Goal: Task Accomplishment & Management: Complete application form

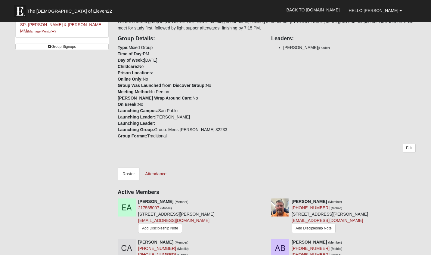
scroll to position [119, 0]
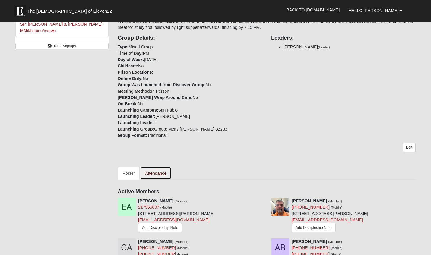
click at [162, 172] on link "Attendance" at bounding box center [155, 173] width 31 height 13
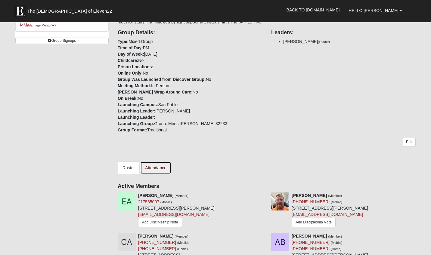
scroll to position [125, 0]
click at [155, 165] on link "Attendance" at bounding box center [155, 167] width 31 height 13
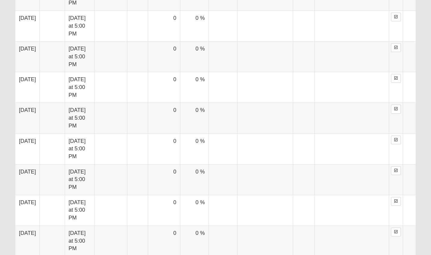
scroll to position [669, 0]
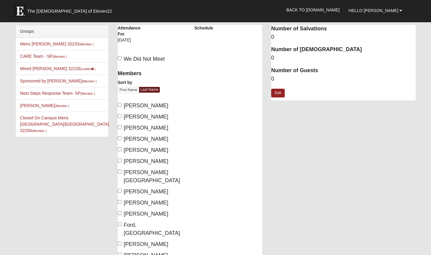
click at [133, 139] on span "[PERSON_NAME]" at bounding box center [146, 139] width 45 height 6
click at [122, 139] on input "[PERSON_NAME]" at bounding box center [120, 138] width 4 height 4
checkbox input "true"
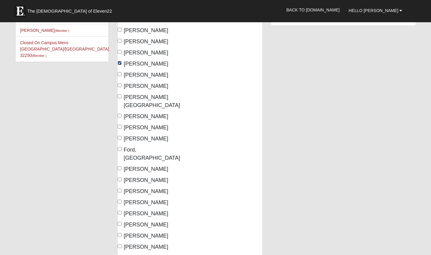
scroll to position [76, 0]
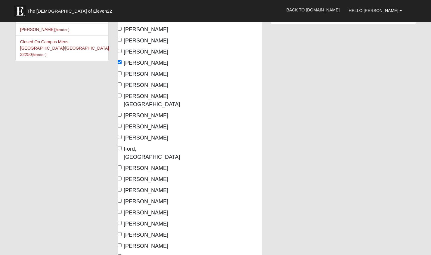
click at [136, 146] on span "Ford, Dwinelle" at bounding box center [152, 153] width 56 height 14
click at [122, 146] on input "Ford, Dwinelle" at bounding box center [120, 148] width 4 height 4
checkbox input "true"
click at [142, 187] on span "Gill-price, Amy" at bounding box center [146, 190] width 45 height 6
click at [122, 188] on input "Gill-price, Amy" at bounding box center [120, 190] width 4 height 4
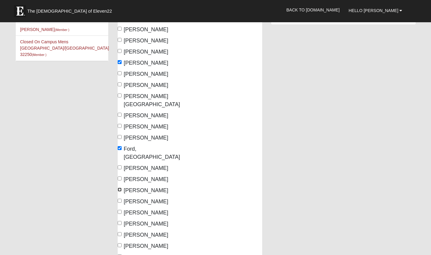
checkbox input "true"
click at [141, 199] on span "Gill-Price, Brian" at bounding box center [146, 202] width 45 height 6
click at [122, 199] on input "Gill-Price, Brian" at bounding box center [120, 201] width 4 height 4
checkbox input "true"
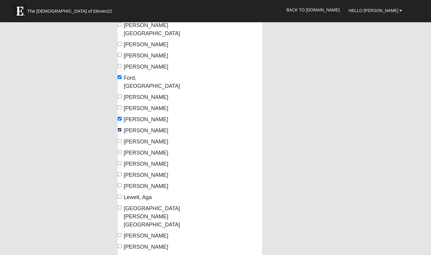
scroll to position [149, 0]
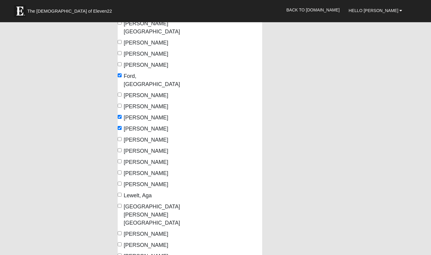
click at [146, 159] on span "Inscoe, Lisa" at bounding box center [146, 162] width 45 height 6
click at [122, 159] on input "Inscoe, Lisa" at bounding box center [120, 161] width 4 height 4
checkbox input "true"
click at [144, 170] on span "Lammie, John" at bounding box center [146, 173] width 45 height 6
click at [122, 171] on input "Lammie, John" at bounding box center [120, 173] width 4 height 4
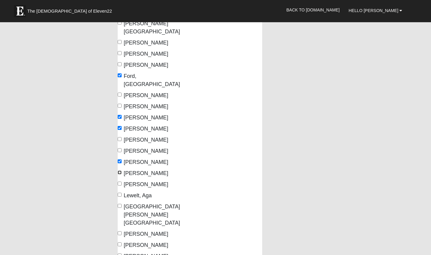
checkbox input "true"
click at [146, 181] on span "Lammie, Nancy" at bounding box center [146, 184] width 45 height 6
click at [122, 182] on input "Lammie, Nancy" at bounding box center [120, 184] width 4 height 4
checkbox input "true"
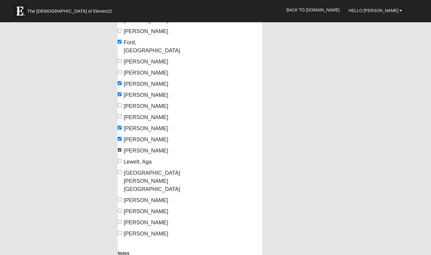
scroll to position [193, 0]
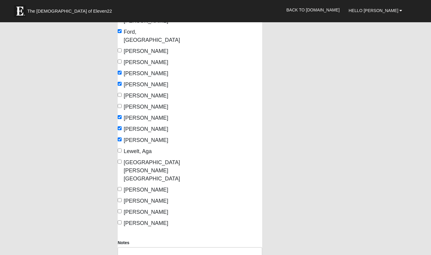
click at [147, 187] on span "Norris, Charles" at bounding box center [146, 190] width 45 height 6
click at [122, 187] on input "Norris, Charles" at bounding box center [120, 189] width 4 height 4
checkbox input "true"
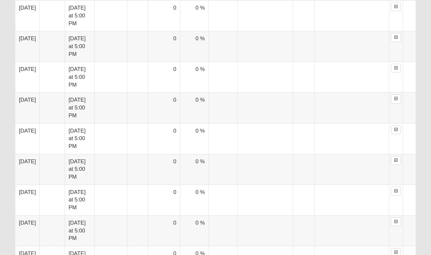
scroll to position [682, 0]
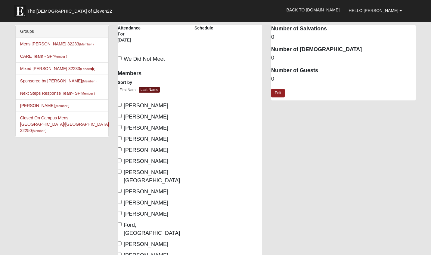
click at [144, 137] on span "[PERSON_NAME]" at bounding box center [146, 139] width 45 height 6
click at [122, 137] on input "[PERSON_NAME]" at bounding box center [120, 138] width 4 height 4
checkbox input "true"
click at [143, 127] on span "[PERSON_NAME]" at bounding box center [146, 128] width 45 height 6
click at [122, 127] on input "[PERSON_NAME]" at bounding box center [120, 127] width 4 height 4
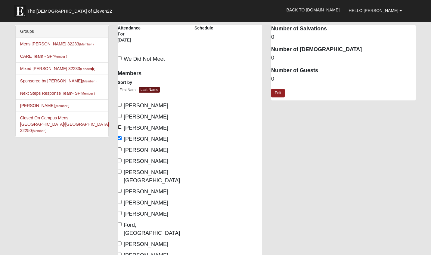
checkbox input "true"
click at [143, 222] on span "Ford, [GEOGRAPHIC_DATA]" at bounding box center [152, 229] width 56 height 14
click at [122, 222] on input "Ford, Dwinelle" at bounding box center [120, 224] width 4 height 4
checkbox input "true"
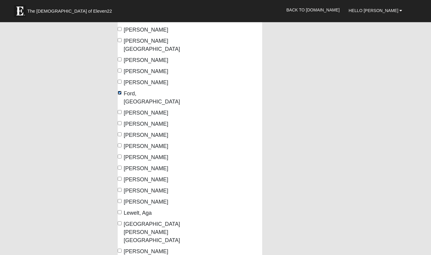
scroll to position [132, 0]
click at [140, 187] on span "Lammie, John" at bounding box center [146, 190] width 45 height 6
click at [122, 188] on input "Lammie, John" at bounding box center [120, 190] width 4 height 4
checkbox input "true"
click at [142, 199] on span "Lammie, Nancy" at bounding box center [146, 202] width 45 height 6
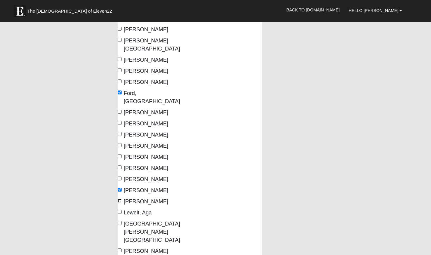
click at [122, 199] on input "Lammie, Nancy" at bounding box center [120, 201] width 4 height 4
checkbox input "true"
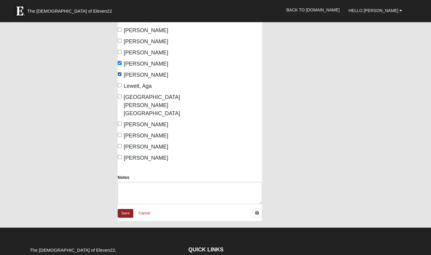
scroll to position [259, 0]
click at [137, 155] on span "VanHorn, Raina" at bounding box center [146, 158] width 45 height 6
click at [122, 155] on input "VanHorn, Raina" at bounding box center [120, 157] width 4 height 4
checkbox input "true"
click at [126, 209] on link "Save" at bounding box center [126, 213] width 16 height 9
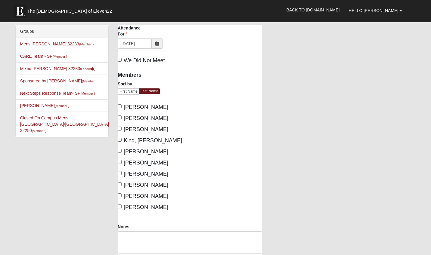
click at [172, 129] on div "Keller, Beau" at bounding box center [152, 129] width 68 height 8
click at [141, 138] on span "Kind, Gaynell" at bounding box center [153, 141] width 58 height 6
click at [122, 138] on input "Kind, Gaynell" at bounding box center [120, 140] width 4 height 4
checkbox input "true"
click at [139, 153] on span "[PERSON_NAME]" at bounding box center [146, 152] width 45 height 6
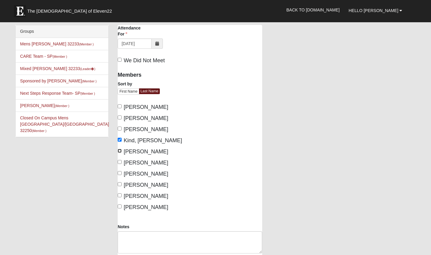
click at [122, 153] on input "[PERSON_NAME]" at bounding box center [120, 151] width 4 height 4
checkbox input "true"
click at [141, 187] on span "[PERSON_NAME]" at bounding box center [146, 185] width 45 height 6
click at [122, 186] on input "[PERSON_NAME]" at bounding box center [120, 184] width 4 height 4
checkbox input "true"
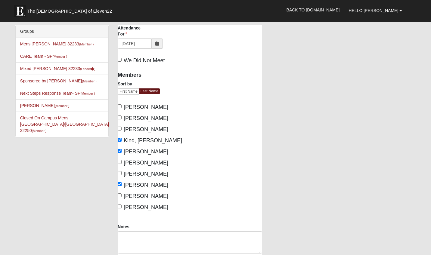
click at [141, 209] on span "[PERSON_NAME]" at bounding box center [146, 207] width 45 height 6
click at [122, 209] on input "[PERSON_NAME]" at bounding box center [120, 207] width 4 height 4
checkbox input "true"
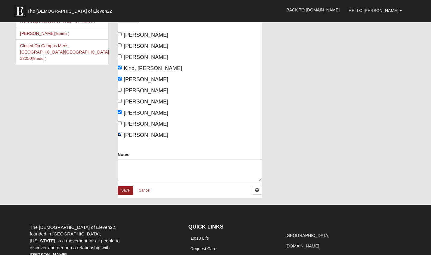
scroll to position [72, 0]
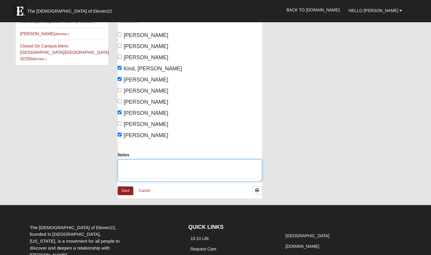
click at [131, 168] on textarea "Notes" at bounding box center [190, 170] width 144 height 22
type textarea "11 RESIDENTS, 4 FAMILY, 1 AID"
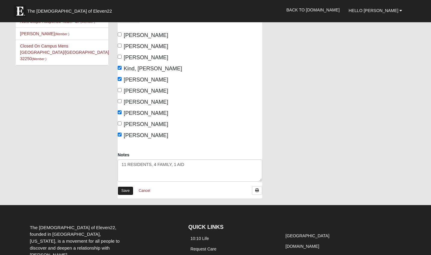
click at [124, 191] on link "Save" at bounding box center [126, 191] width 16 height 9
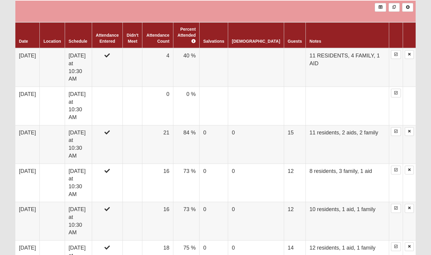
scroll to position [281, 0]
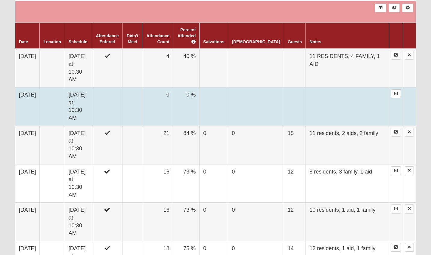
click at [40, 87] on td "[DATE]" at bounding box center [27, 106] width 24 height 39
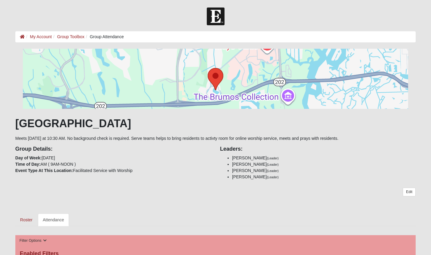
scroll to position [281, 0]
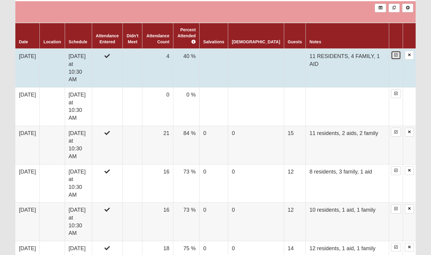
click at [395, 55] on icon at bounding box center [395, 55] width 3 height 4
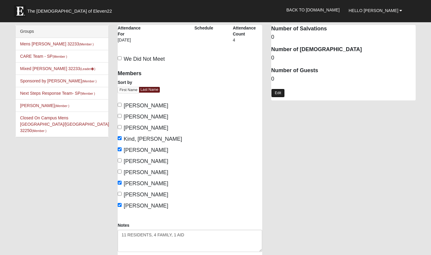
click at [281, 91] on link "Edit" at bounding box center [278, 93] width 14 height 9
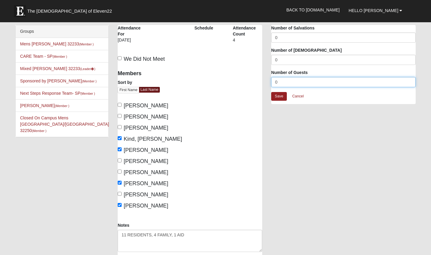
drag, startPoint x: 282, startPoint y: 80, endPoint x: 262, endPoint y: 80, distance: 19.9
click at [271, 80] on input "0" at bounding box center [343, 82] width 144 height 10
type input "16"
click at [279, 97] on link "Save" at bounding box center [279, 96] width 16 height 9
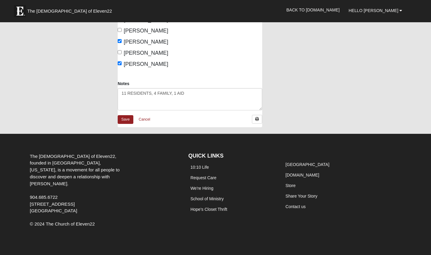
scroll to position [141, 0]
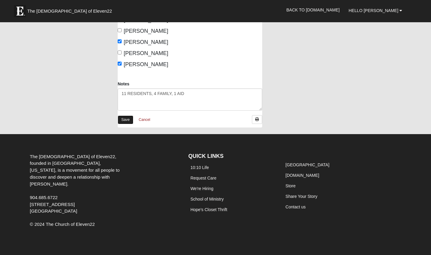
click at [124, 123] on link "Save" at bounding box center [126, 120] width 16 height 9
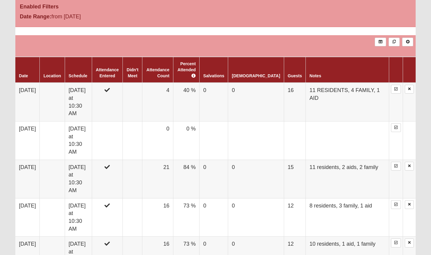
scroll to position [247, 0]
